Goal: Information Seeking & Learning: Understand process/instructions

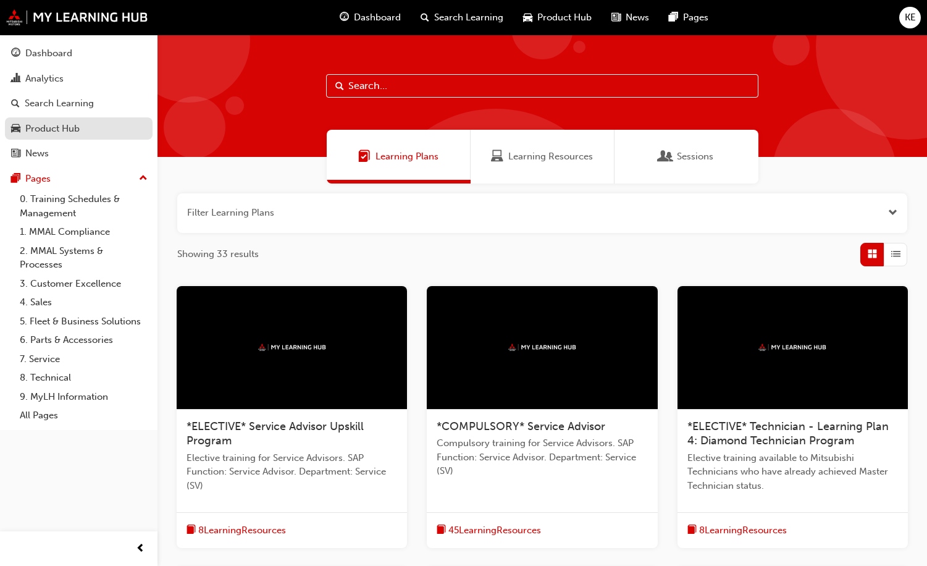
click at [70, 135] on div "Product Hub" at bounding box center [52, 129] width 54 height 14
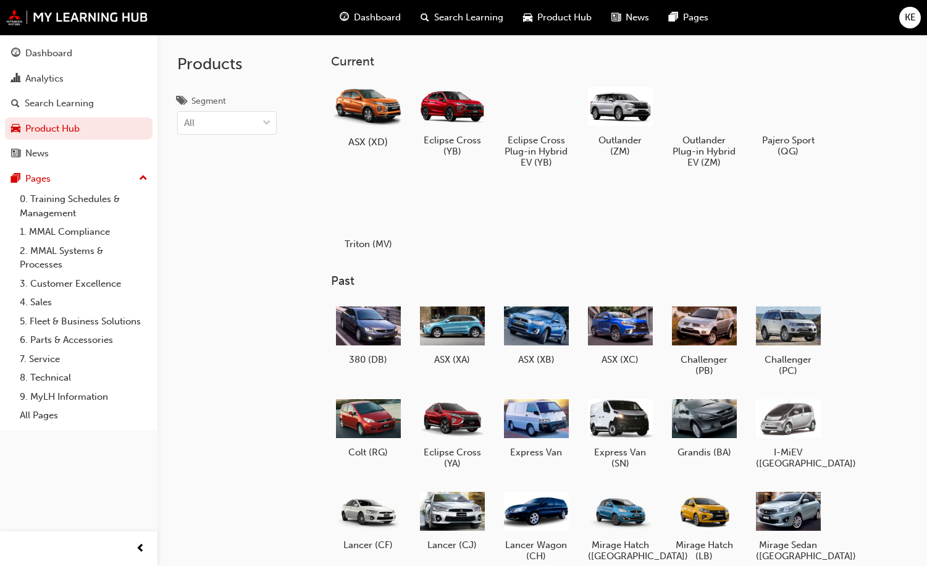
click at [352, 108] on div at bounding box center [368, 106] width 69 height 49
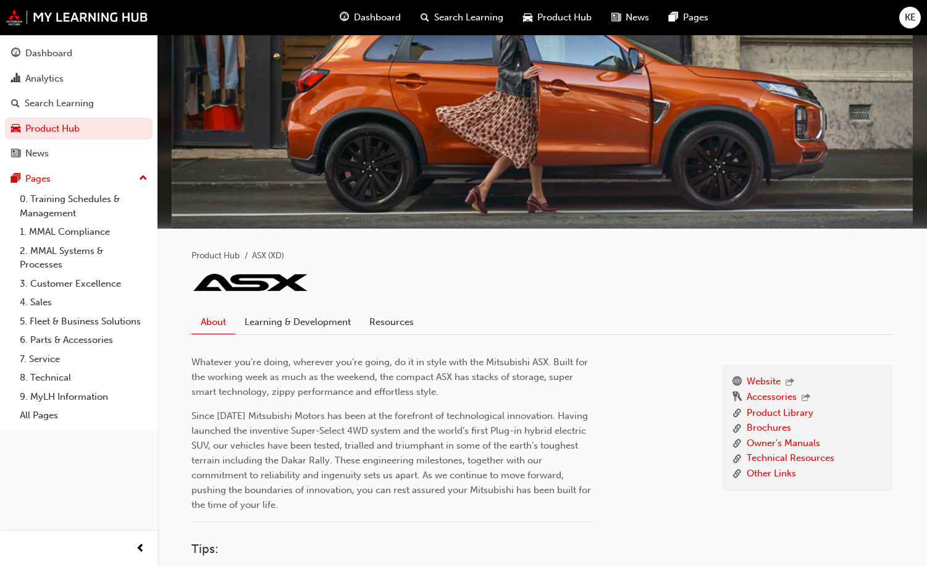
scroll to position [46, 0]
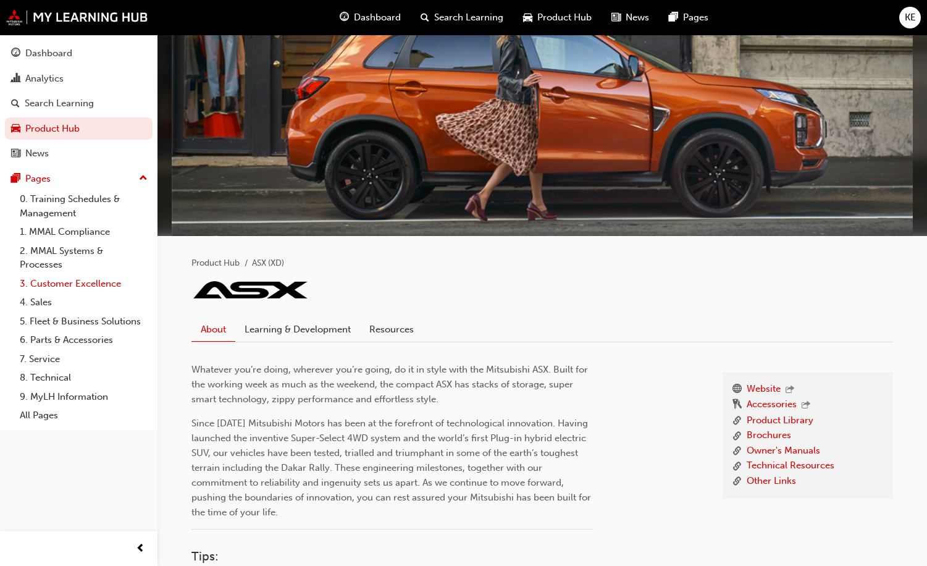
click at [101, 285] on link "3. Customer Excellence" at bounding box center [84, 283] width 138 height 19
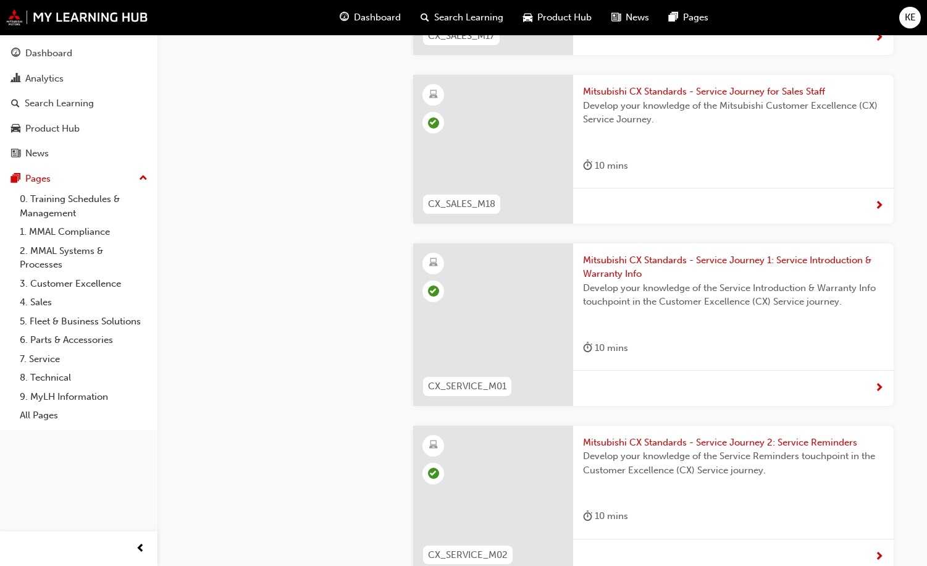
scroll to position [3463, 0]
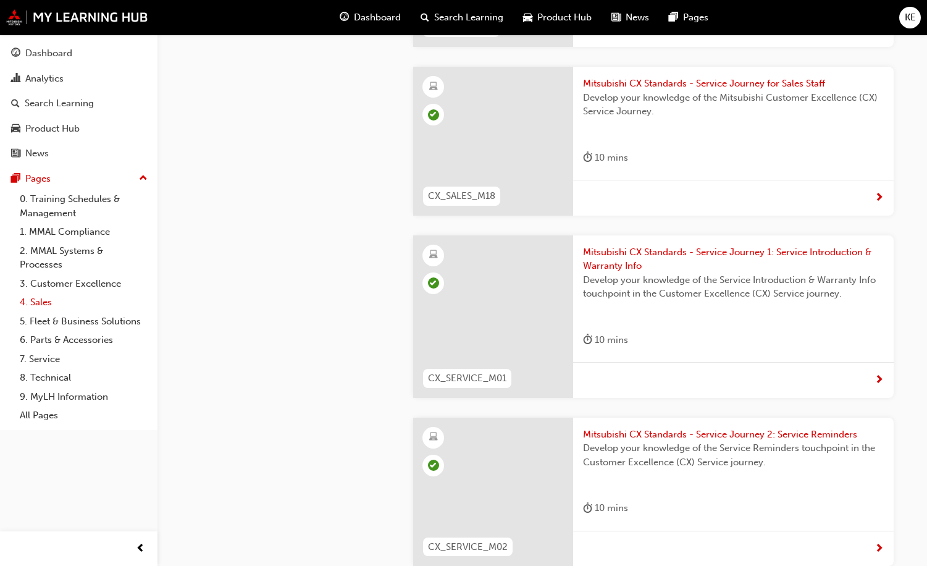
click at [44, 305] on link "4. Sales" at bounding box center [84, 302] width 138 height 19
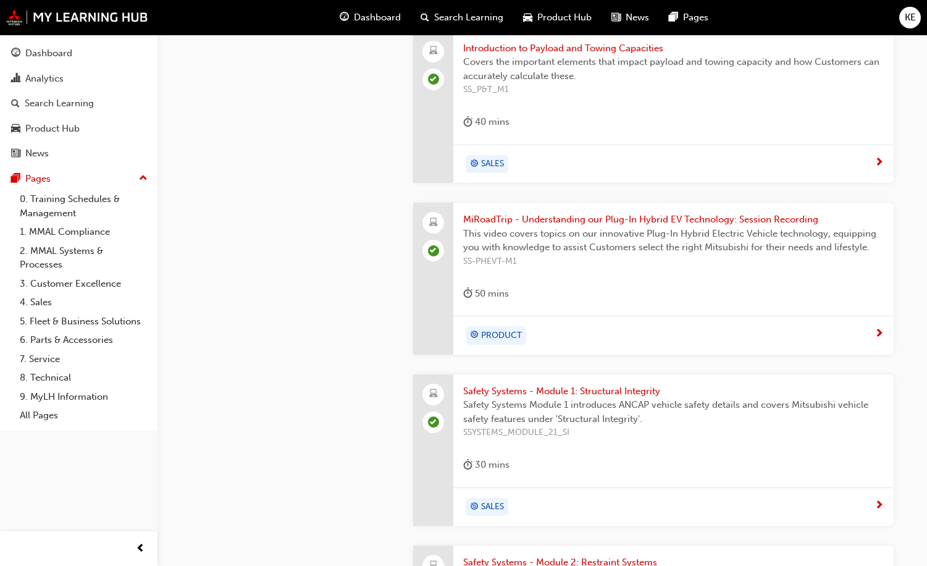
scroll to position [1475, 0]
click at [58, 395] on link "9. MyLH Information" at bounding box center [84, 396] width 138 height 19
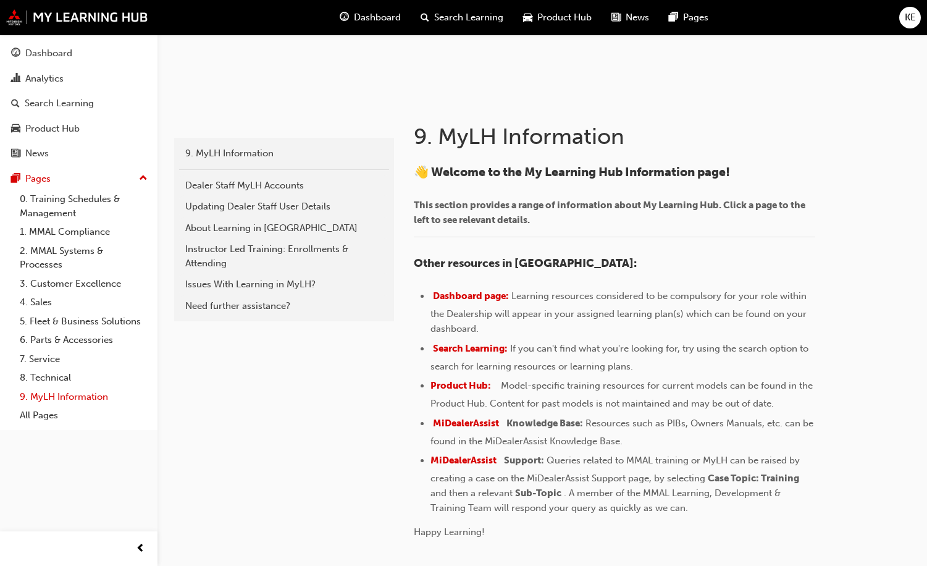
scroll to position [185, 0]
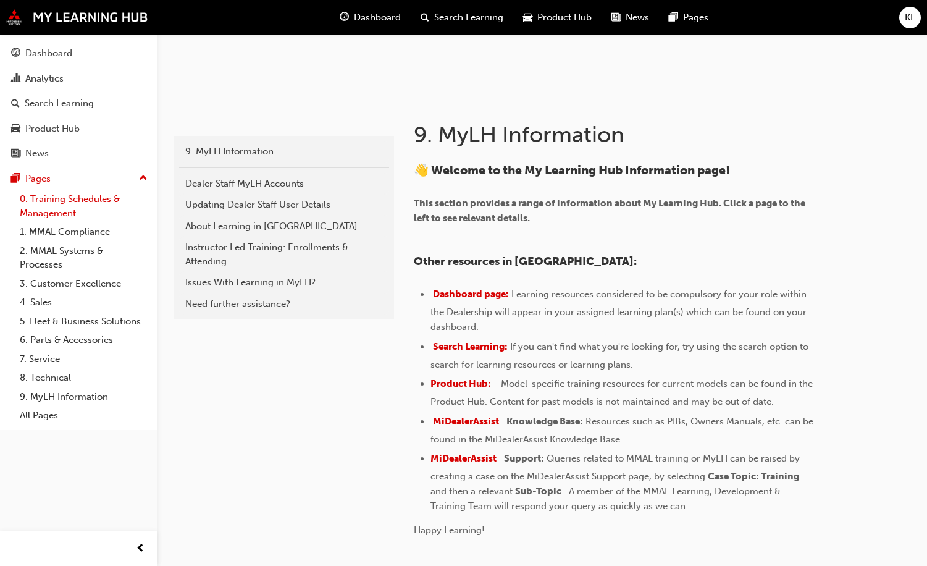
click at [78, 201] on link "0. Training Schedules & Management" at bounding box center [84, 206] width 138 height 33
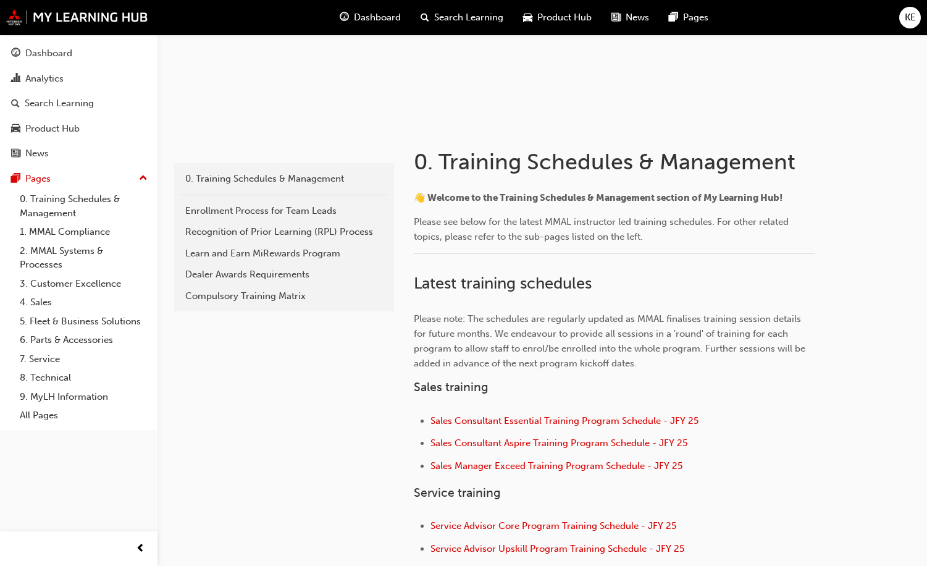
scroll to position [247, 0]
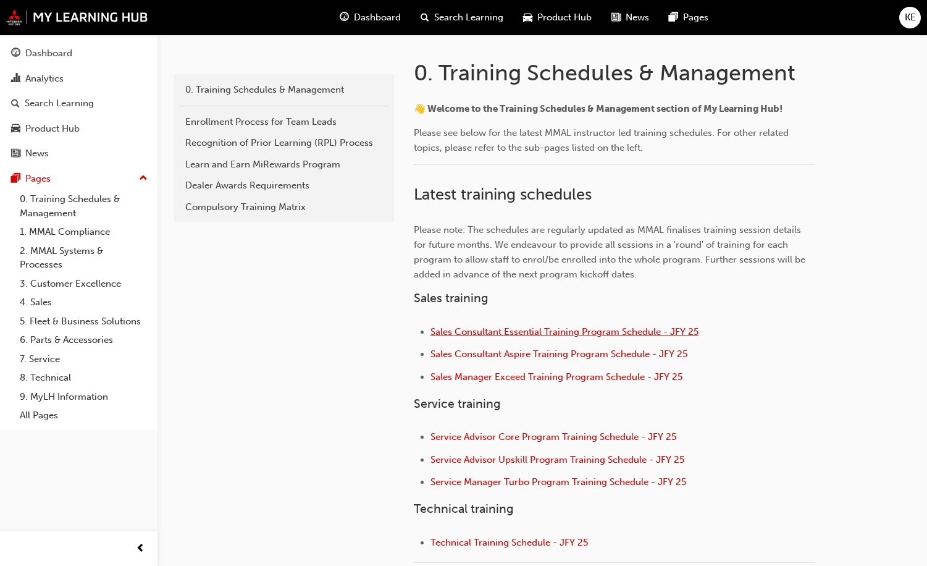
click at [508, 328] on span "Sales Consultant Essential Training Program Schedule - JFY 25" at bounding box center [564, 331] width 268 height 11
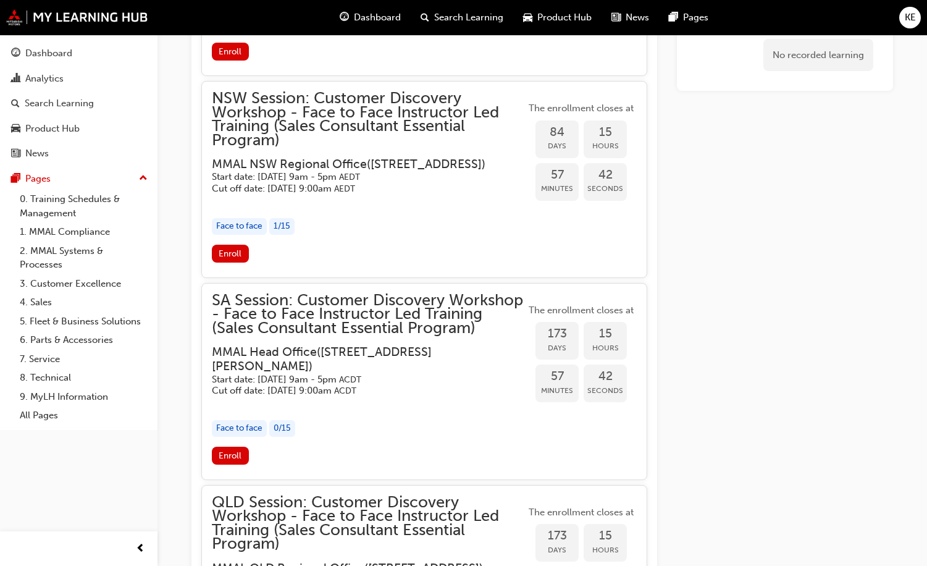
scroll to position [1729, 0]
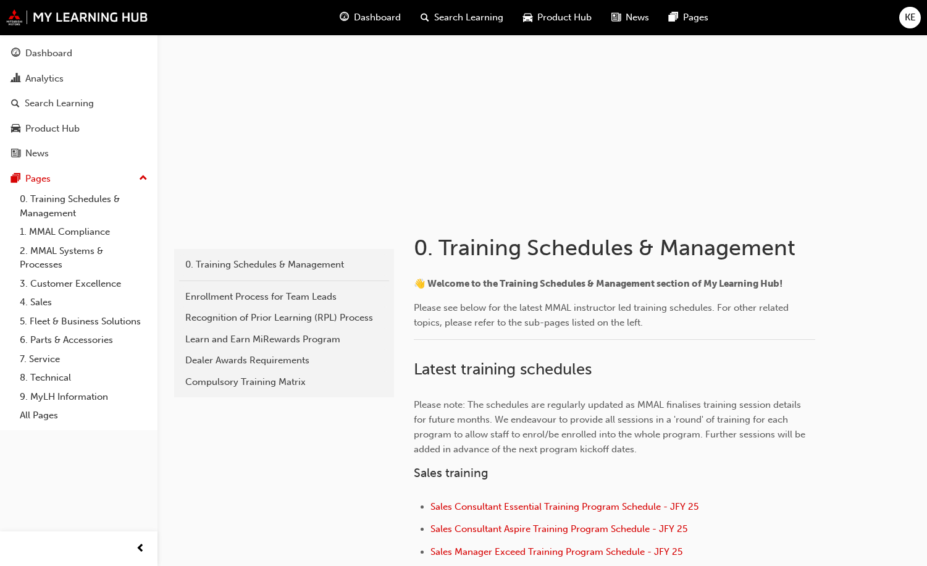
scroll to position [185, 0]
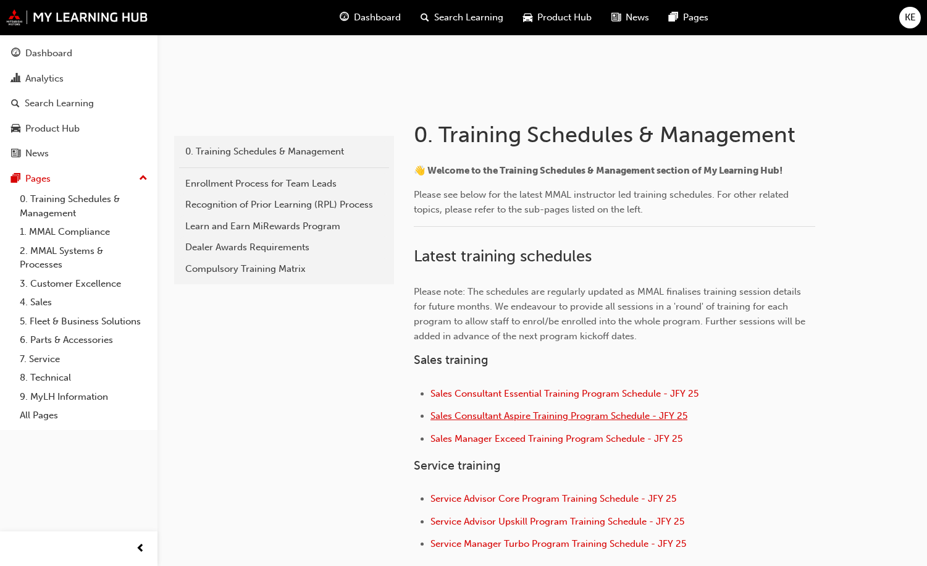
click at [584, 418] on span "Sales Consultant Aspire Training Program Schedule - JFY 25" at bounding box center [558, 415] width 257 height 11
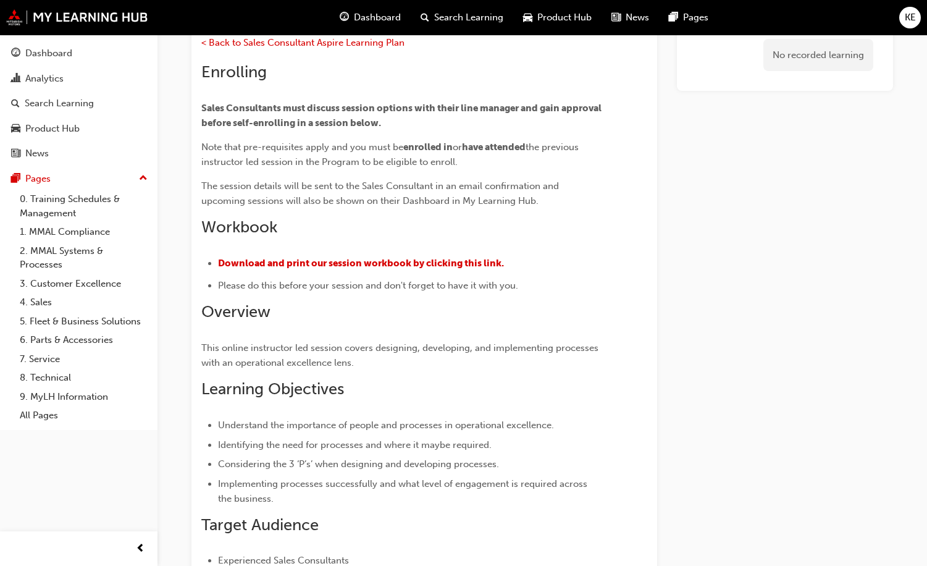
scroll to position [249, 0]
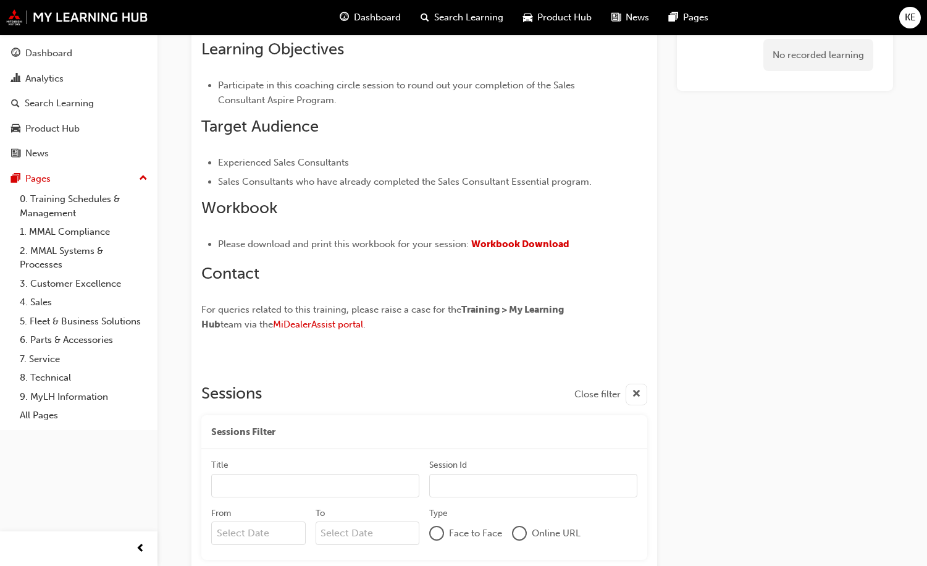
scroll to position [530, 0]
